Goal: Information Seeking & Learning: Learn about a topic

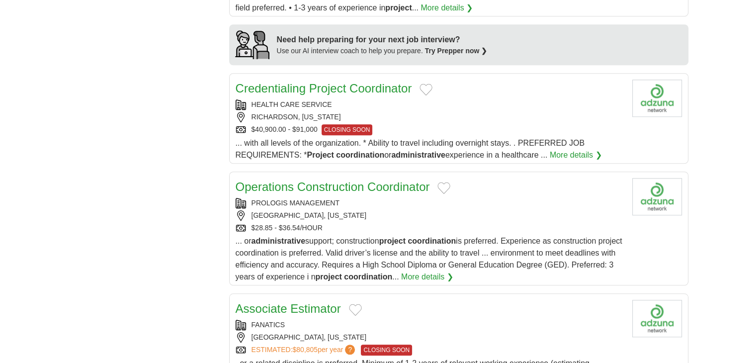
scroll to position [895, 0]
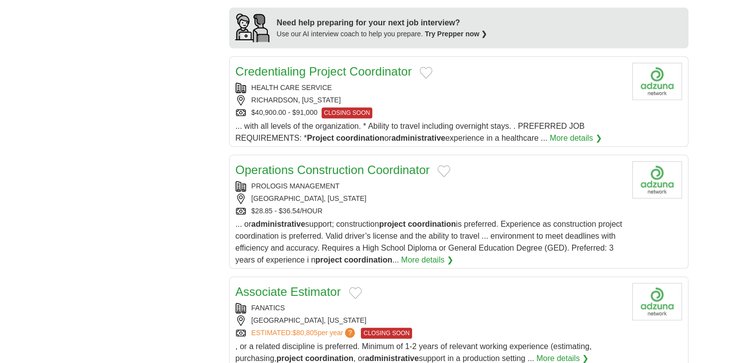
click at [455, 181] on div "PROLOGIS MANAGEMENT" at bounding box center [430, 186] width 389 height 10
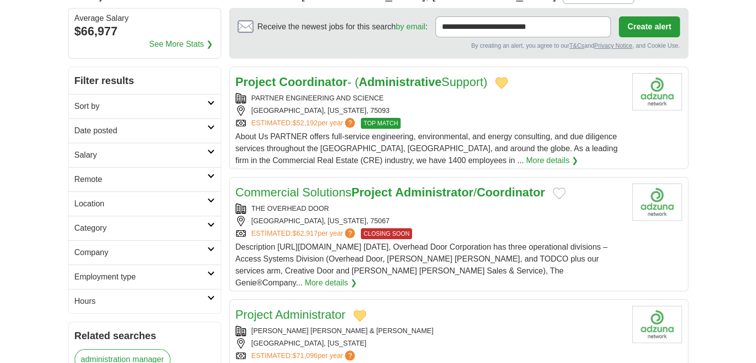
scroll to position [99, 0]
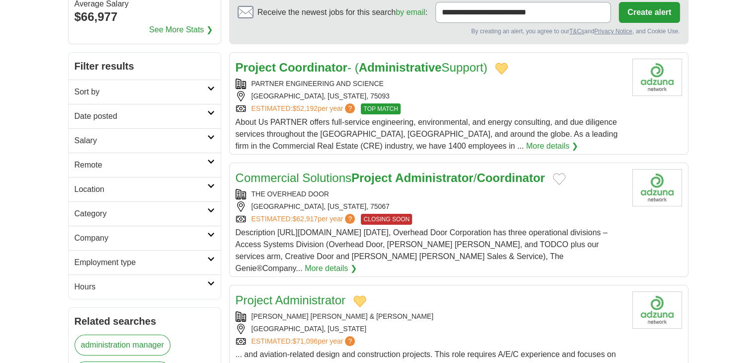
click at [336, 69] on strong "Coordinator" at bounding box center [313, 67] width 68 height 13
click at [508, 70] on button "Add to favorite jobs" at bounding box center [501, 69] width 13 height 12
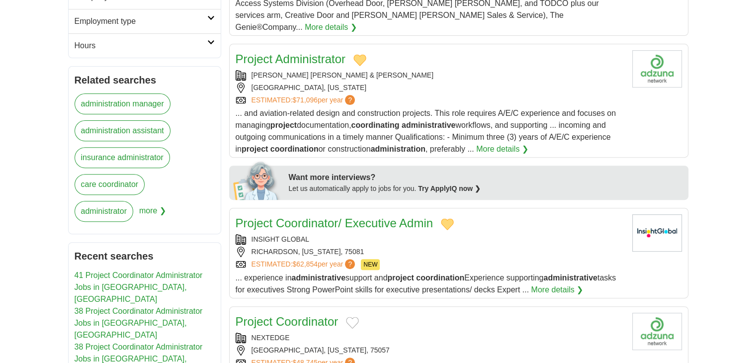
scroll to position [398, 0]
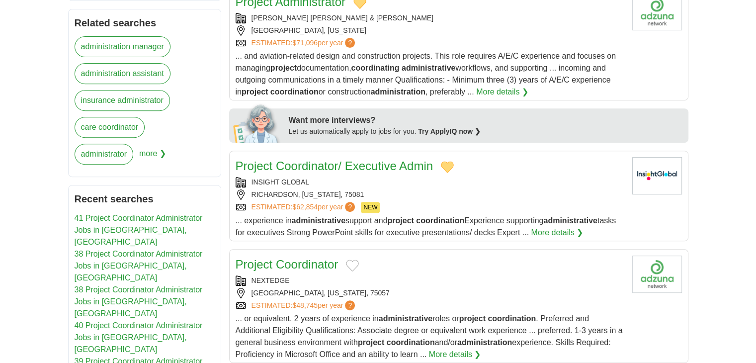
click at [387, 159] on link "Project Coordinator/ Executive Admin" at bounding box center [335, 165] width 198 height 13
click at [449, 161] on button "Add to favorite jobs" at bounding box center [447, 167] width 13 height 12
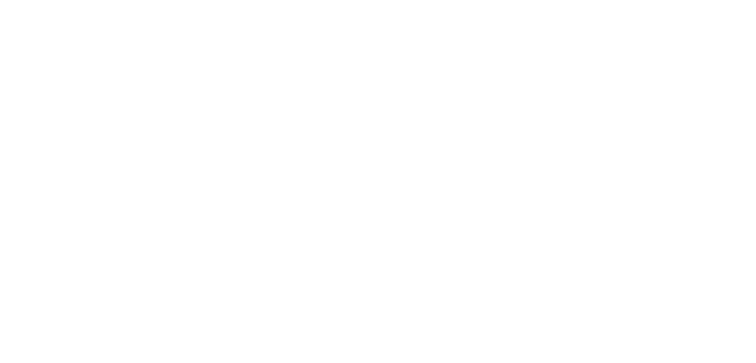
scroll to position [1640, 0]
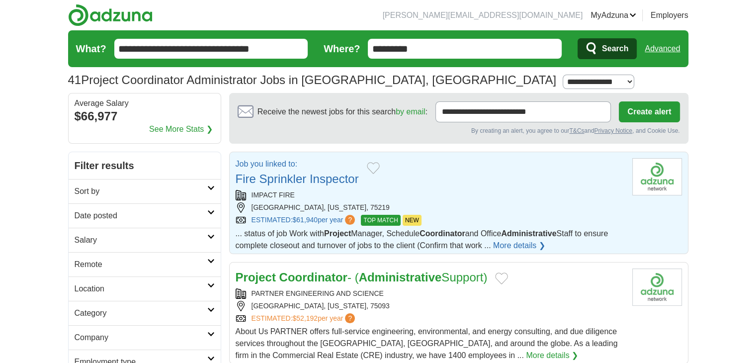
click at [459, 202] on div "[GEOGRAPHIC_DATA], [US_STATE], 75219" at bounding box center [430, 207] width 389 height 10
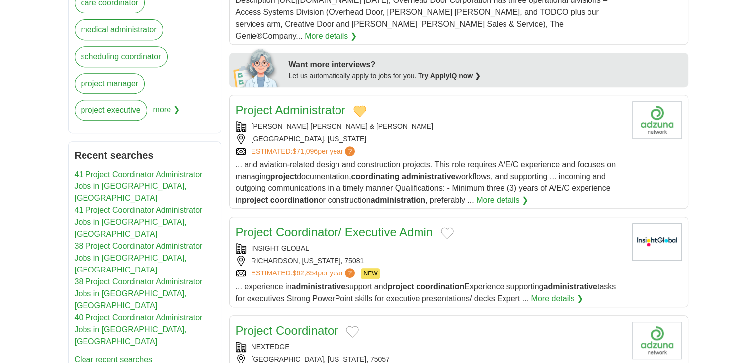
scroll to position [447, 0]
